Goal: Task Accomplishment & Management: Complete application form

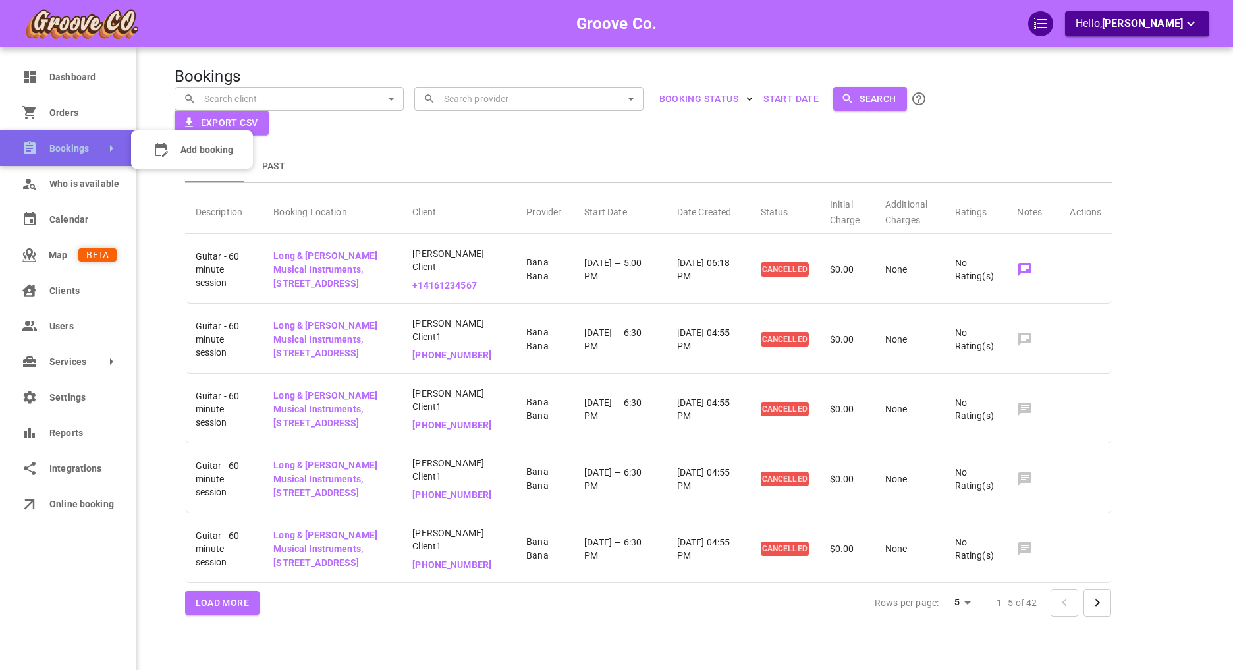
click at [75, 153] on link "Bookings" at bounding box center [68, 148] width 136 height 36
click at [159, 155] on icon at bounding box center [161, 150] width 13 height 14
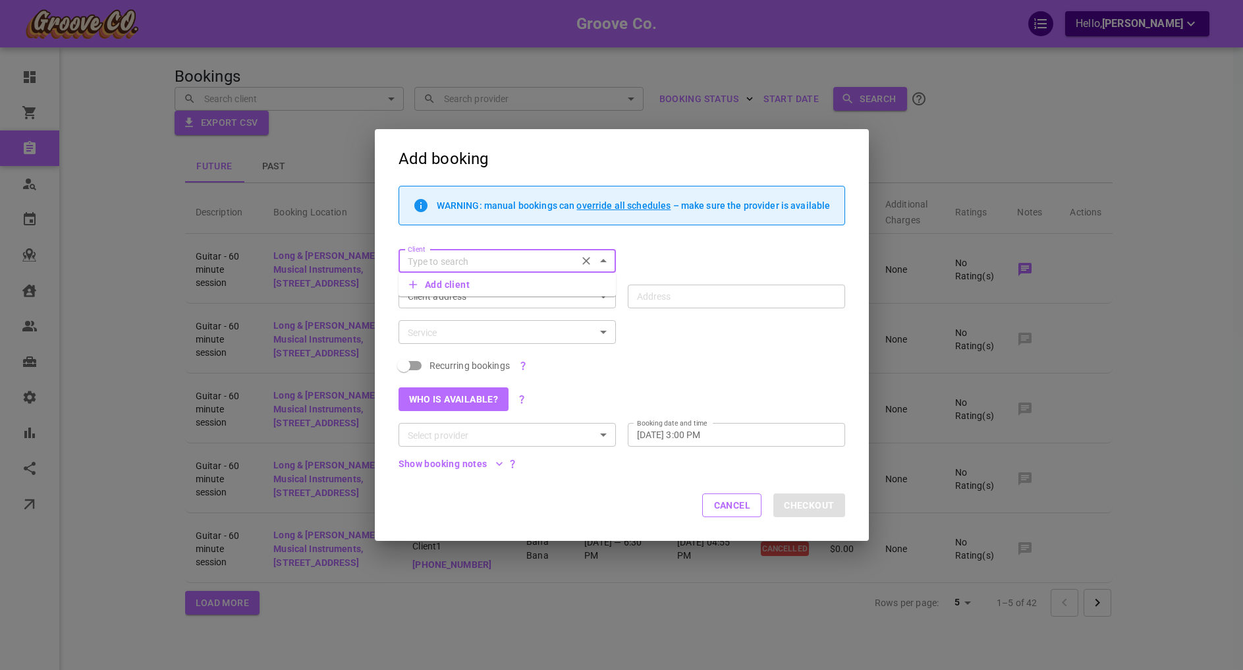
click at [686, 250] on div "Client Client" at bounding box center [616, 255] width 458 height 36
click at [480, 270] on div "Client" at bounding box center [507, 261] width 217 height 24
type input "coris goo"
click at [485, 260] on input "Client" at bounding box center [496, 261] width 188 height 16
click at [476, 277] on p "[PERSON_NAME]" at bounding box center [507, 281] width 196 height 9
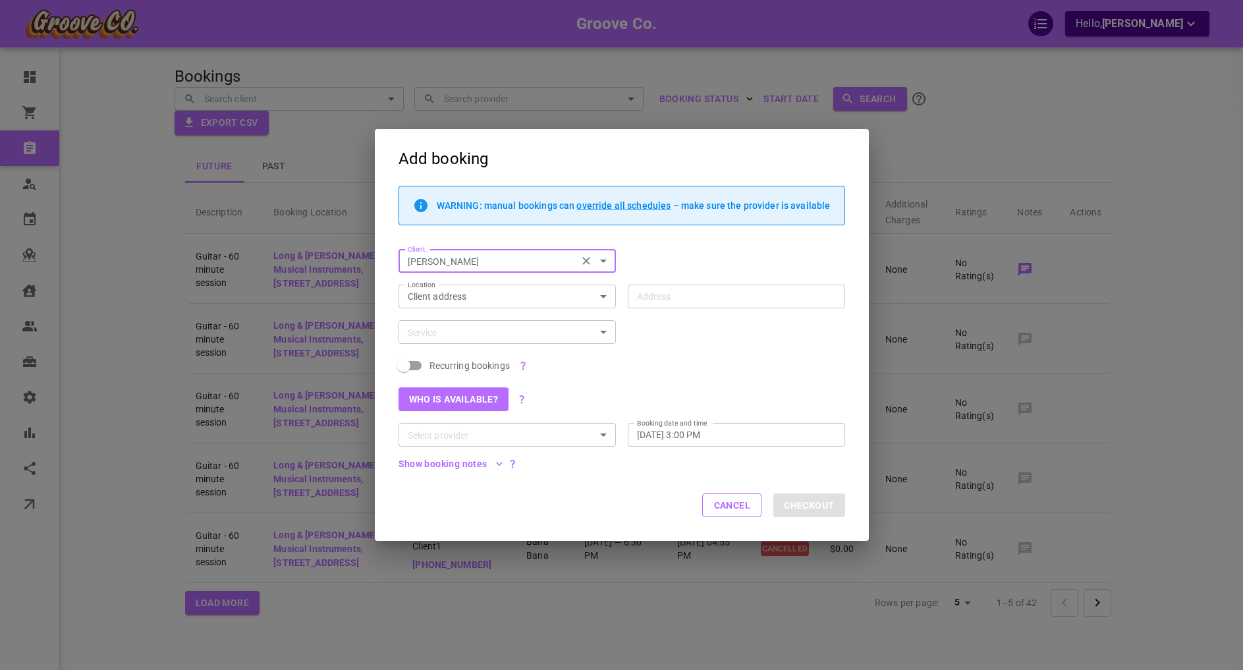
type input "[PERSON_NAME]"
type input "[STREET_ADDRESS]"
click at [508, 328] on input "Service" at bounding box center [496, 332] width 188 height 16
click at [574, 356] on li "Drums - 60 minute session" at bounding box center [507, 360] width 217 height 22
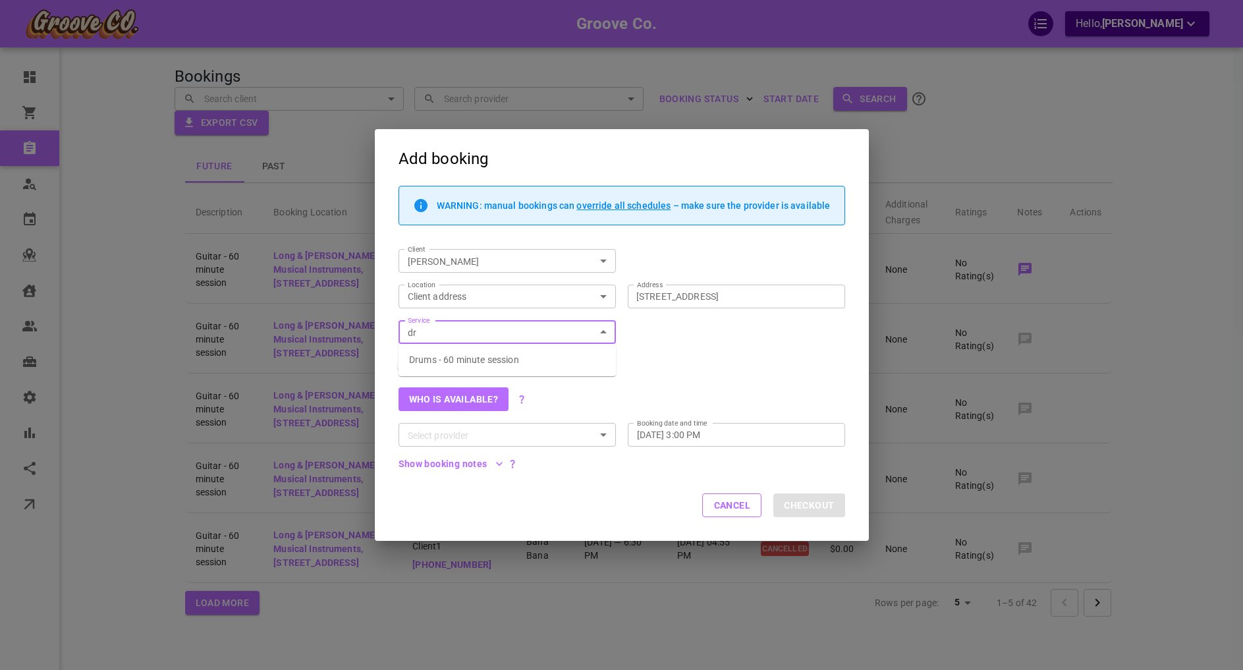
type input "Drums - 60 minute session"
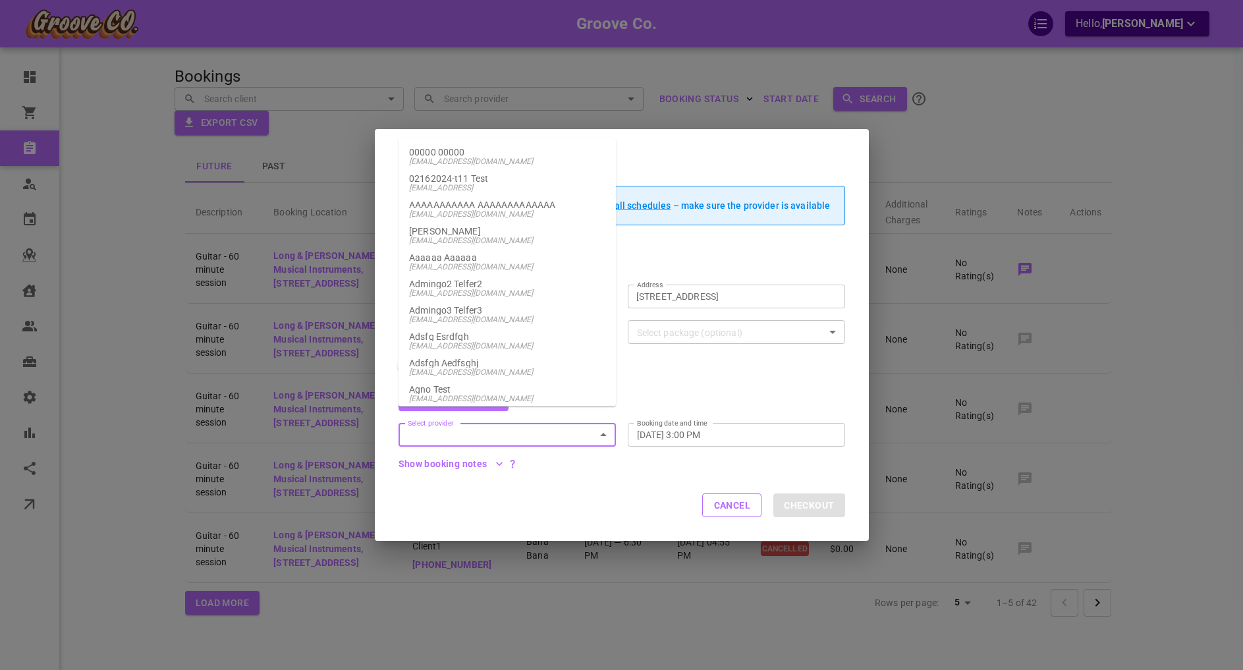
click at [581, 429] on input "Select provider" at bounding box center [496, 435] width 188 height 16
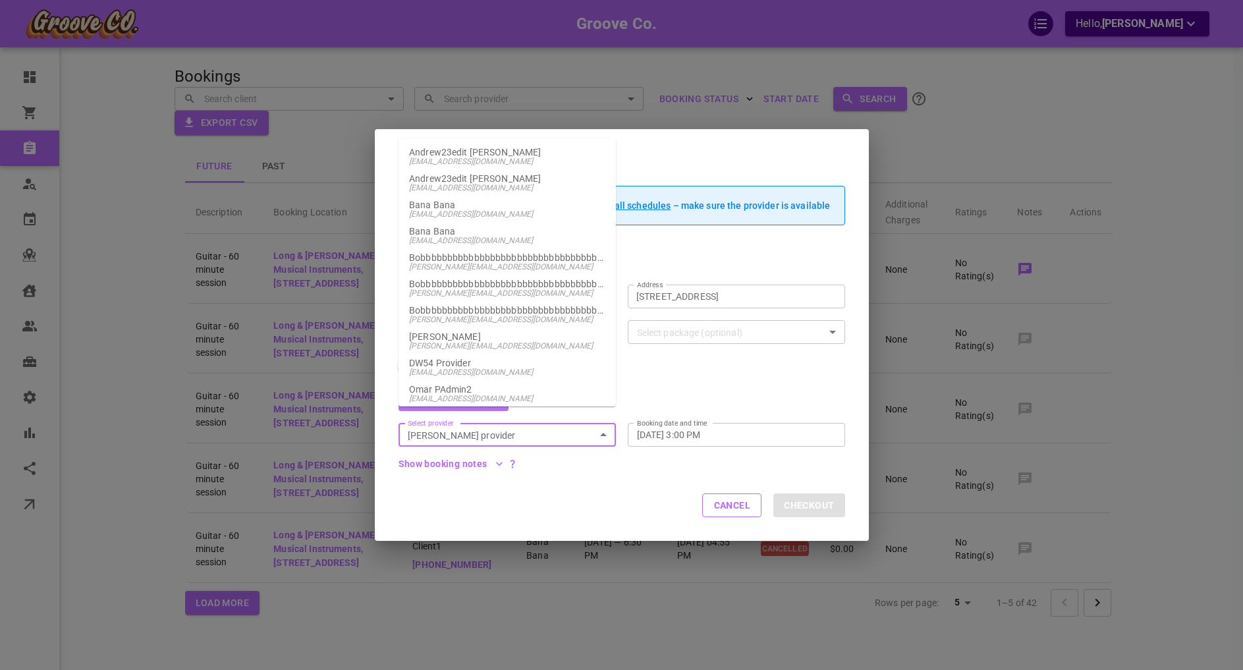
click at [489, 350] on span "[PERSON_NAME][EMAIL_ADDRESS][DOMAIN_NAME]" at bounding box center [507, 345] width 196 height 9
type input "[PERSON_NAME]"
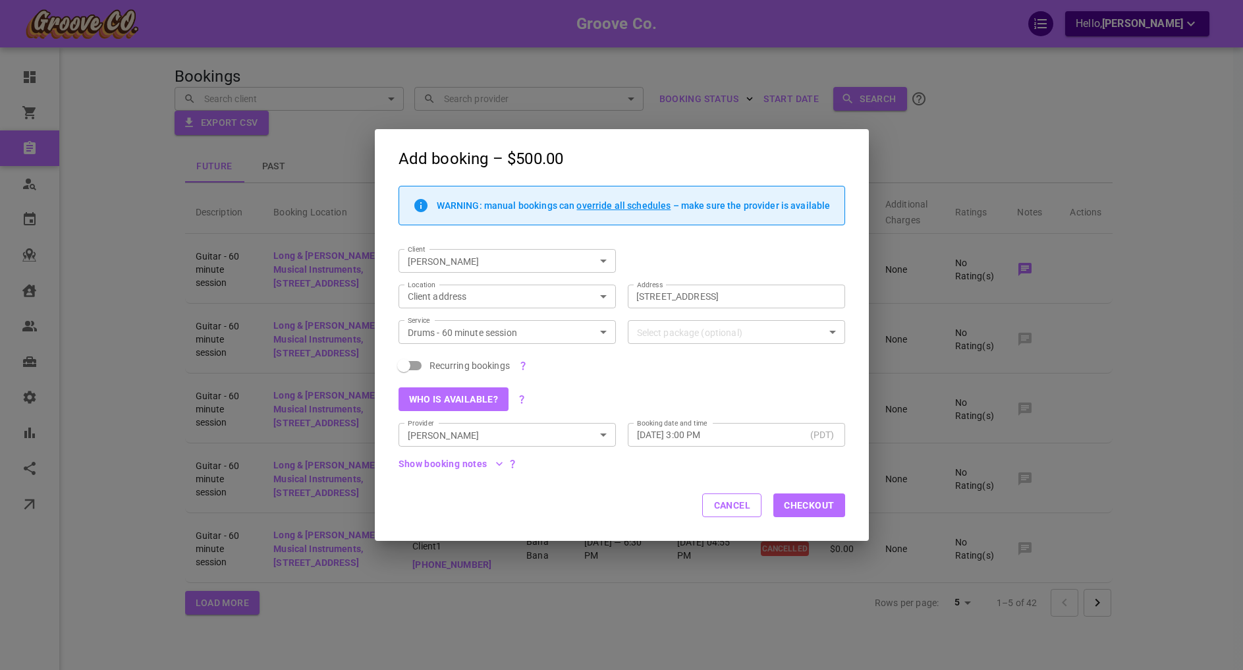
click at [736, 387] on div "Who is available?" at bounding box center [616, 393] width 458 height 36
click at [729, 427] on div "[DATE] 3:00 PM (PDT) Booking date and time" at bounding box center [736, 435] width 217 height 24
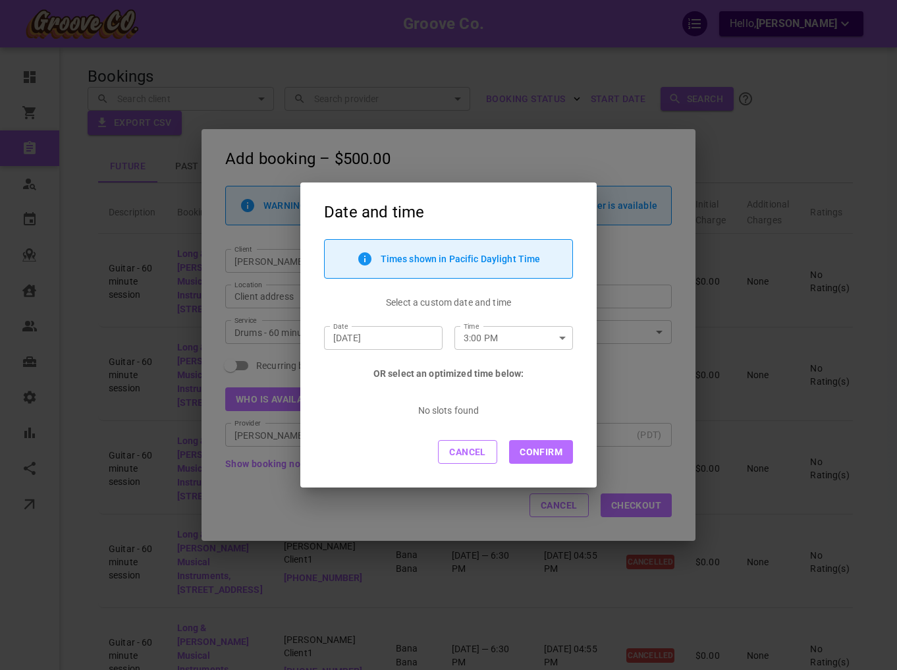
click at [406, 345] on div "[DATE] Date" at bounding box center [383, 338] width 119 height 24
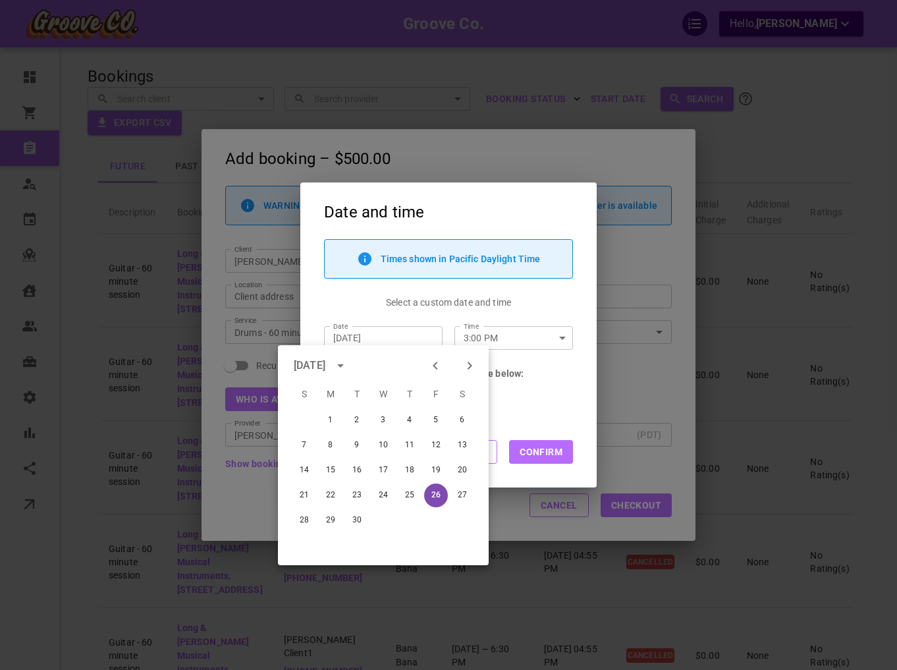
click at [438, 493] on button "26" at bounding box center [436, 495] width 24 height 24
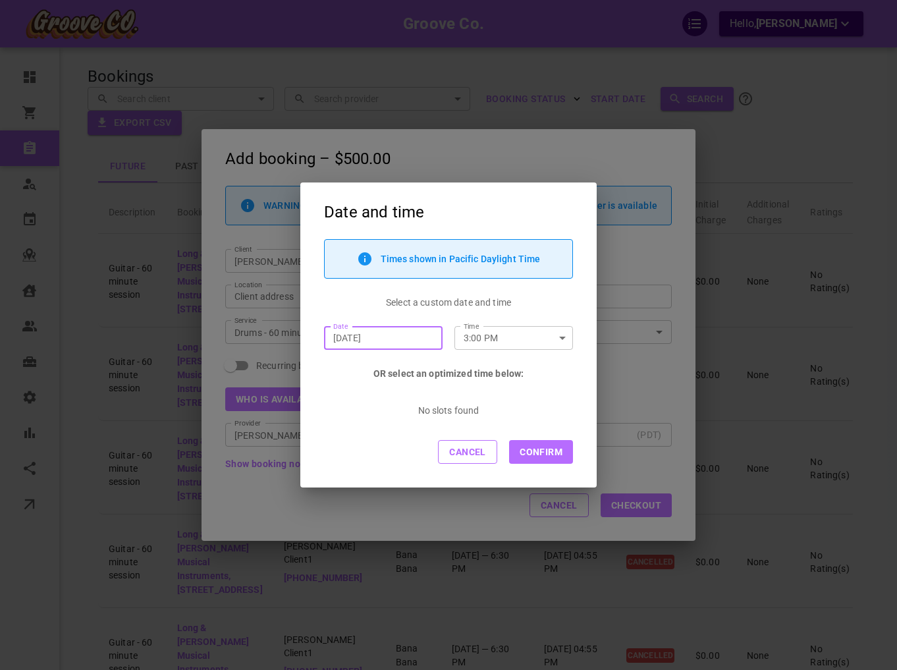
click at [528, 354] on div "Times shown in Pacific Daylight Time Select a custom date and time Date [DATE] …" at bounding box center [448, 309] width 296 height 141
click at [532, 345] on input "3:00 PM" at bounding box center [501, 338] width 92 height 23
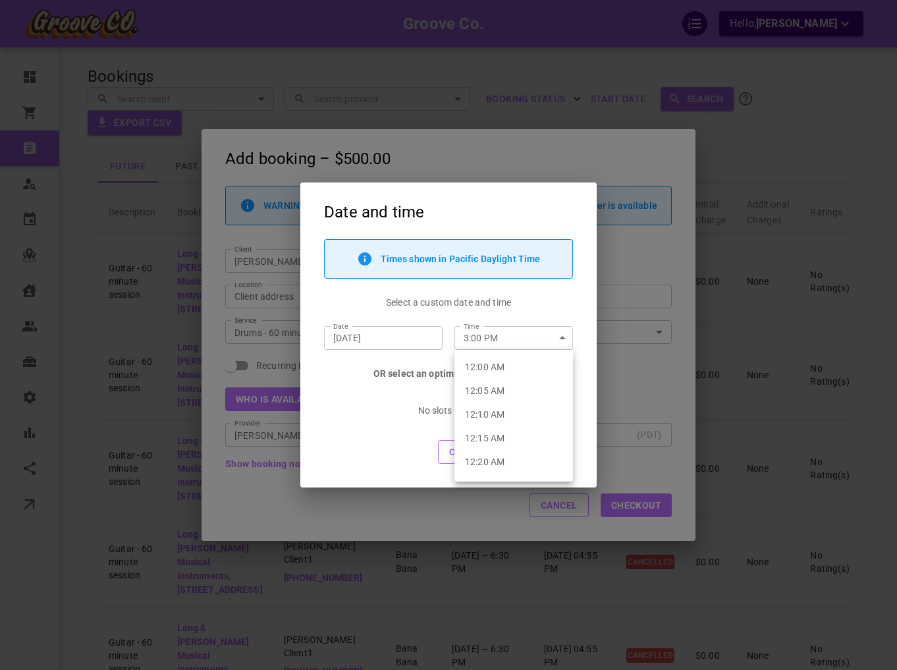
scroll to position [4220, 0]
click at [522, 370] on li "2:50 PM" at bounding box center [514, 368] width 119 height 24
type input "2:50 PM"
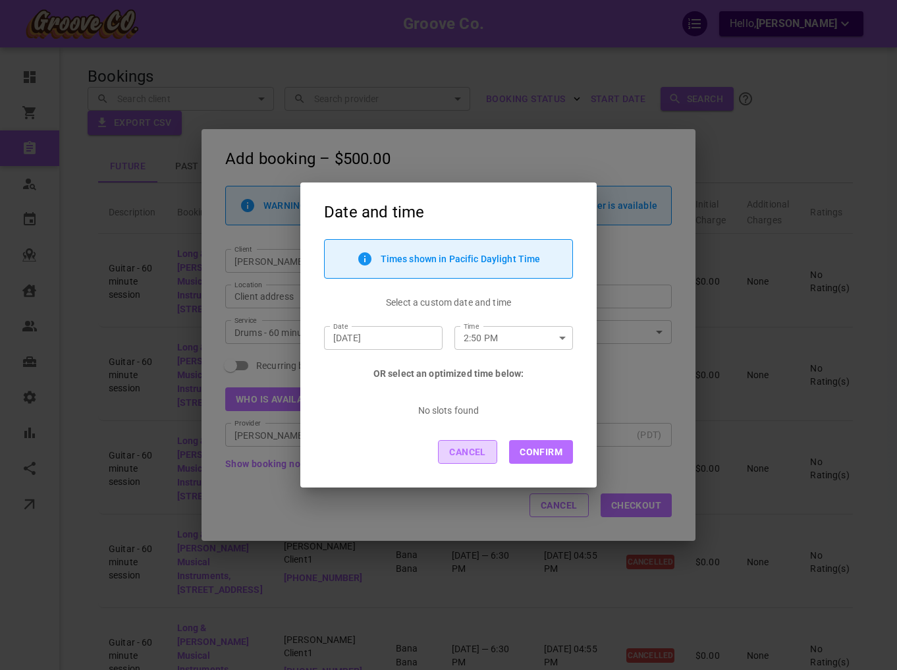
click at [472, 458] on button "Cancel" at bounding box center [467, 452] width 59 height 24
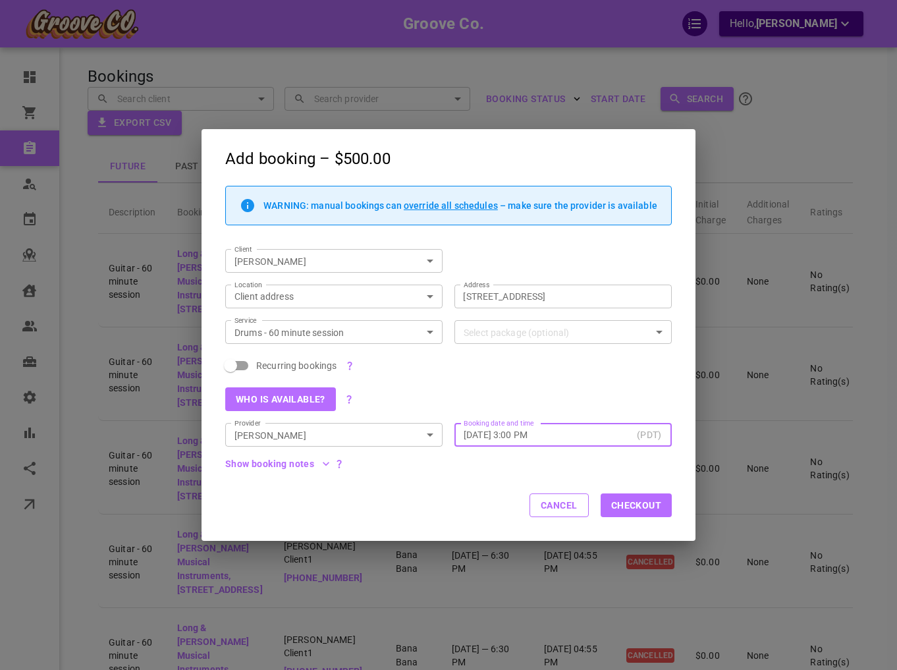
click at [327, 341] on div "Drums - 60 minute session Service" at bounding box center [333, 332] width 217 height 24
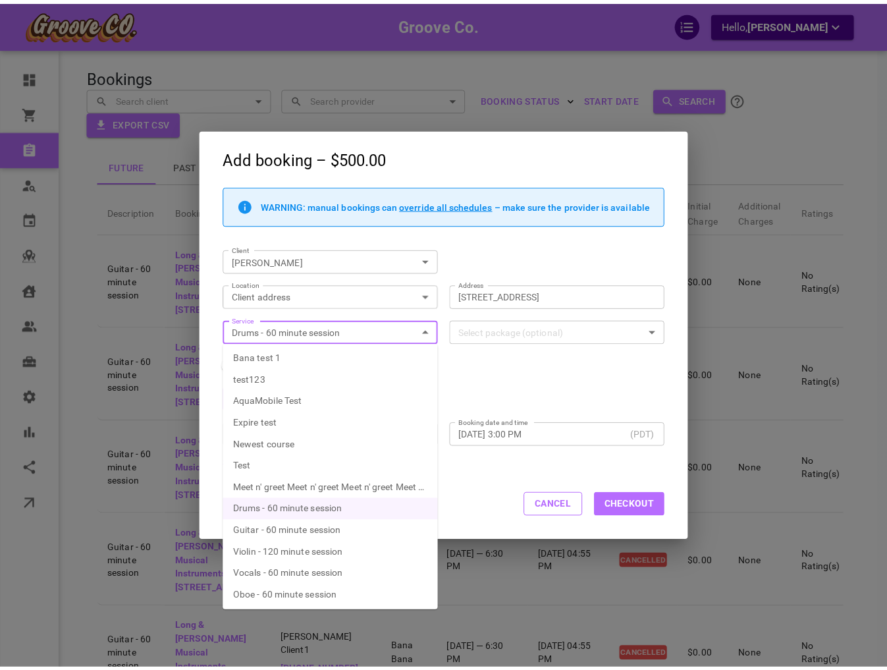
scroll to position [3, 0]
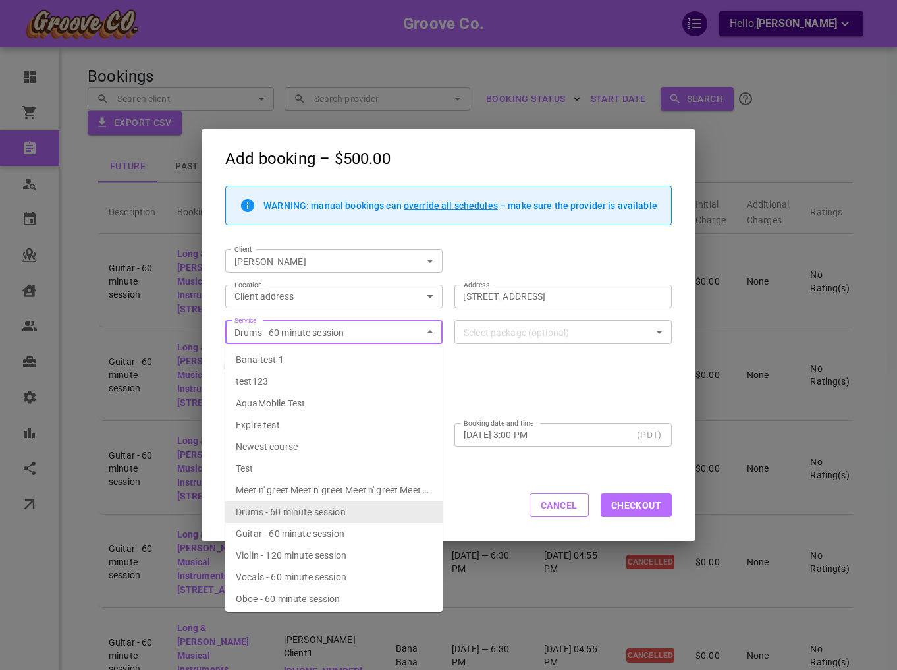
click at [743, 278] on div "Add booking – $500.00 WARNING: manual bookings can override all schedules – mak…" at bounding box center [448, 335] width 897 height 670
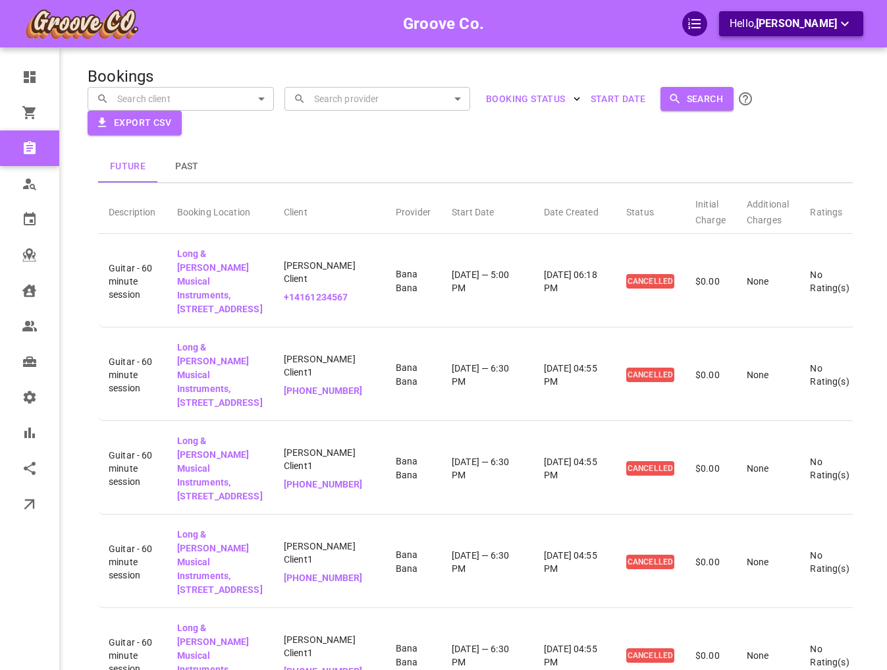
click at [815, 26] on span "[PERSON_NAME]" at bounding box center [796, 23] width 81 height 13
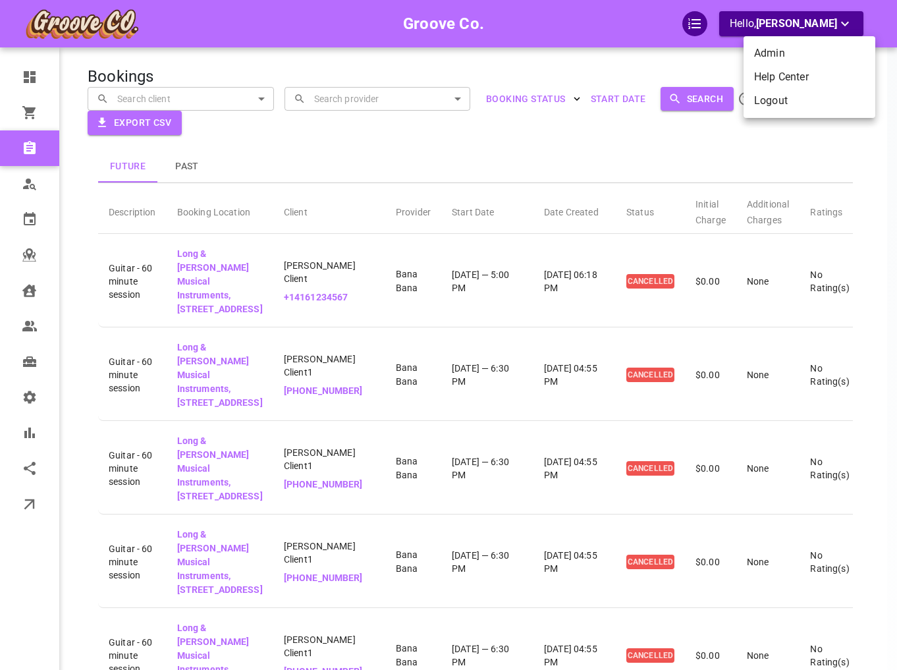
click at [785, 112] on li "Logout" at bounding box center [810, 101] width 132 height 24
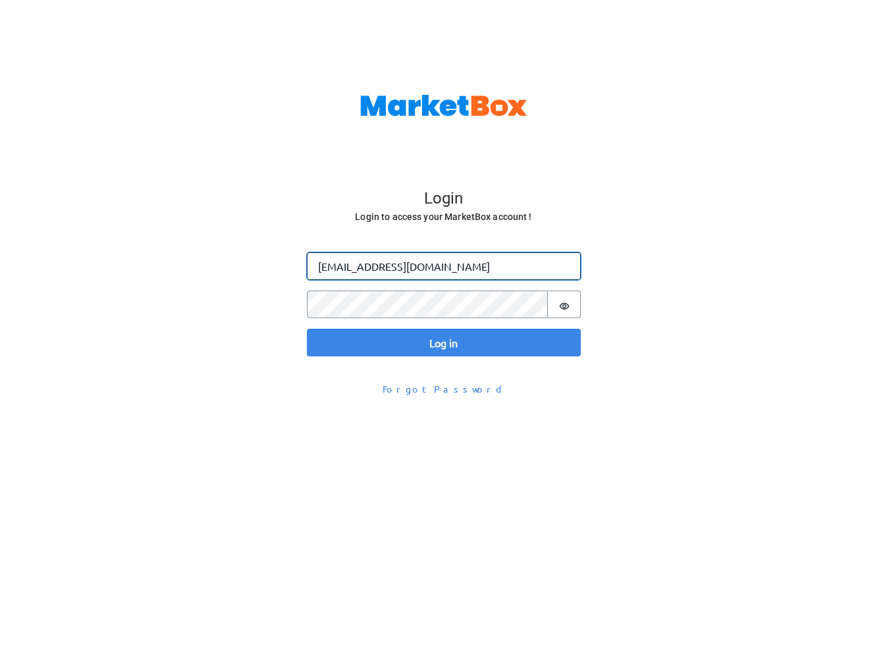
click at [347, 268] on input "[EMAIL_ADDRESS][DOMAIN_NAME]" at bounding box center [444, 266] width 274 height 28
click at [342, 267] on input "[EMAIL_ADDRESS][DOMAIN_NAME]" at bounding box center [444, 266] width 274 height 28
type input "[PERSON_NAME][EMAIL_ADDRESS][DOMAIN_NAME]"
click at [307, 329] on button "Log in" at bounding box center [444, 343] width 274 height 28
